Goal: Navigation & Orientation: Find specific page/section

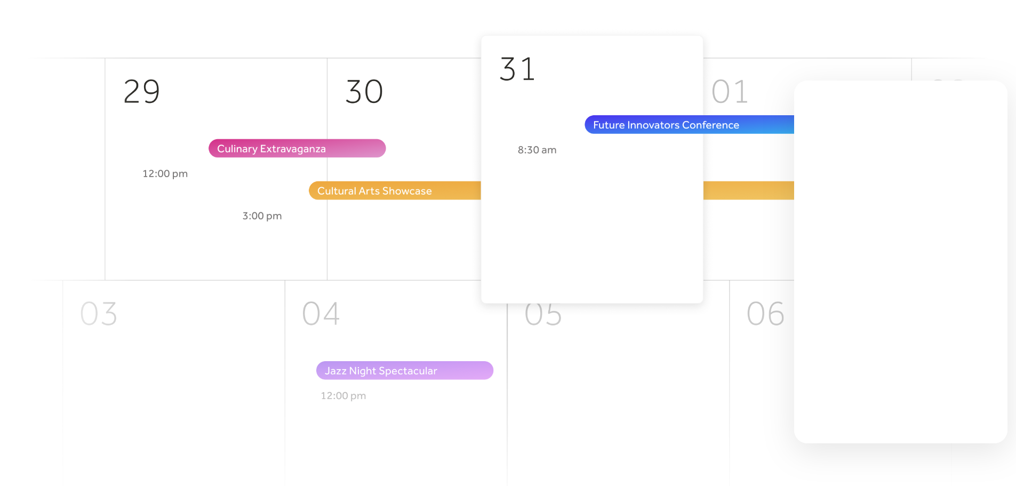
scroll to position [373, 0]
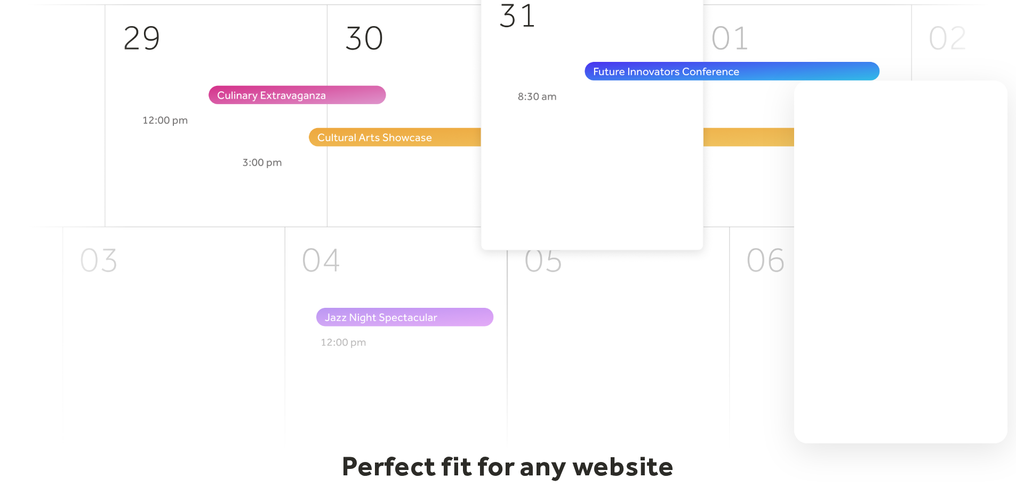
click at [618, 298] on img at bounding box center [508, 211] width 960 height 475
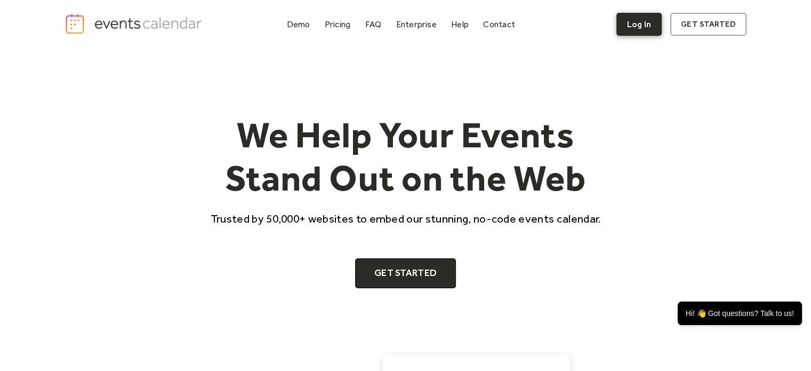
click at [636, 23] on link "Log In" at bounding box center [639, 24] width 45 height 23
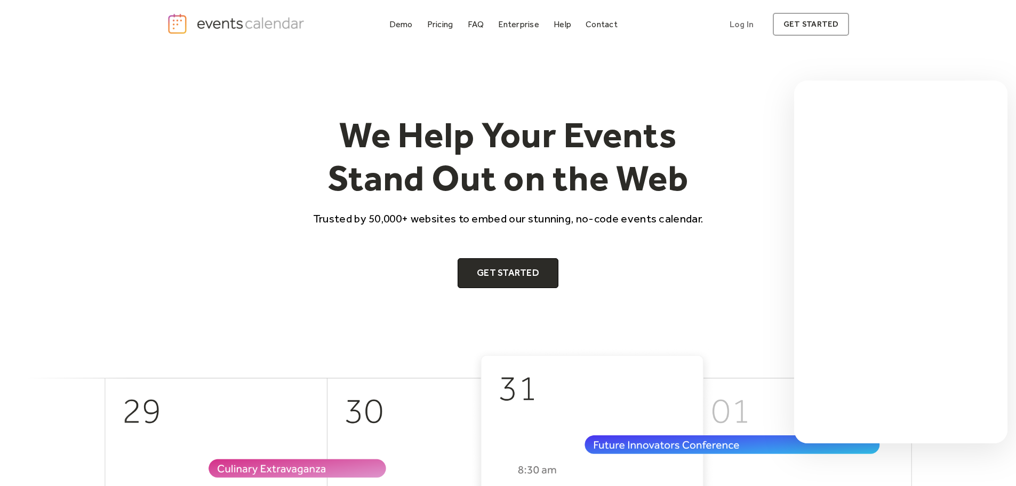
click at [2, 442] on header "We Help Your Events Stand Out on the Web Trusted by 50,000+ websites to embed o…" at bounding box center [508, 435] width 1016 height 773
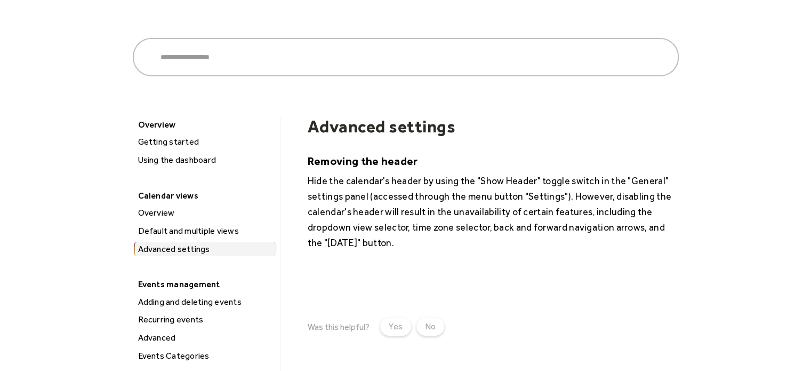
scroll to position [107, 0]
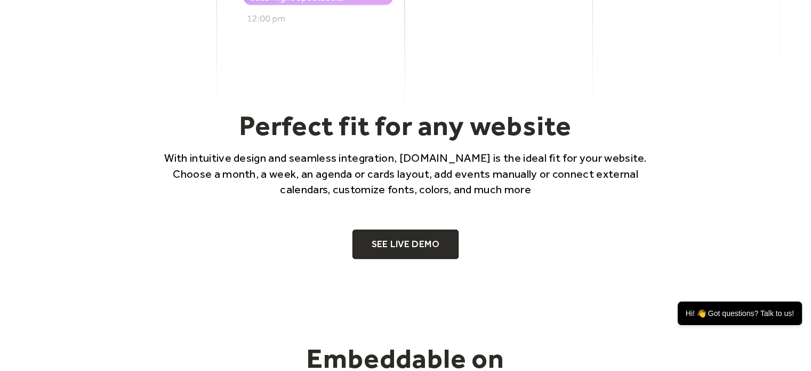
scroll to position [693, 0]
